Goal: Find specific page/section: Find specific page/section

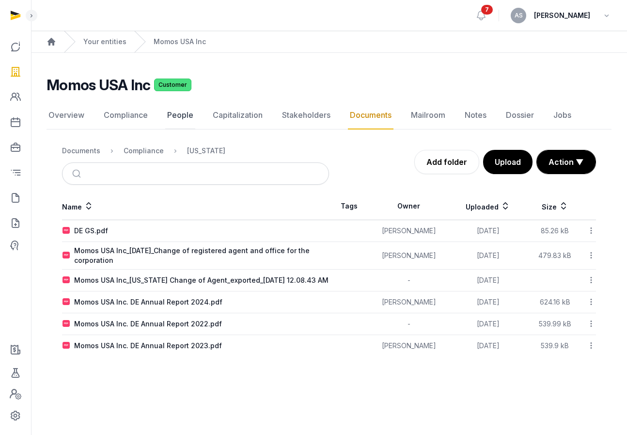
click at [178, 117] on link "People" at bounding box center [180, 115] width 30 height 28
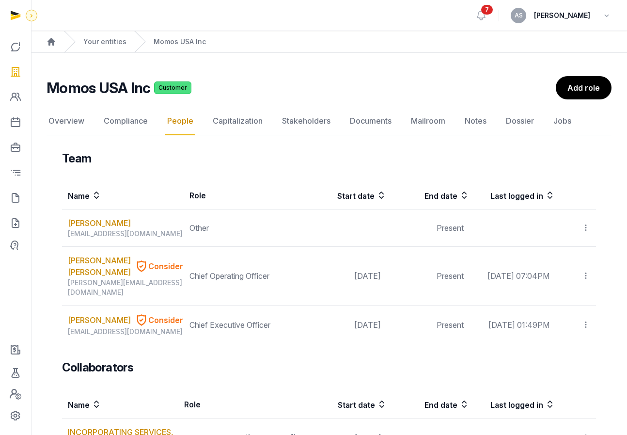
click at [31, 15] on icon at bounding box center [32, 16] width 8 height 12
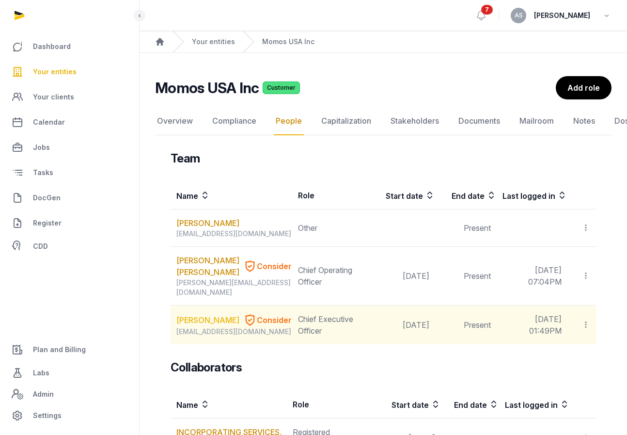
click at [202, 314] on link "Sai Alluri" at bounding box center [207, 320] width 63 height 12
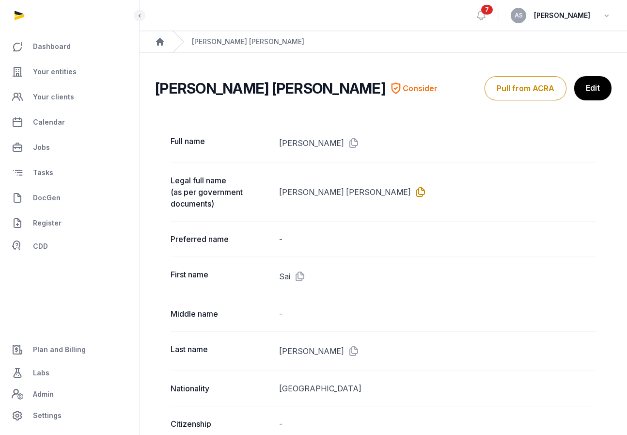
click at [411, 195] on icon at bounding box center [419, 192] width 16 height 16
